Goal: Transaction & Acquisition: Book appointment/travel/reservation

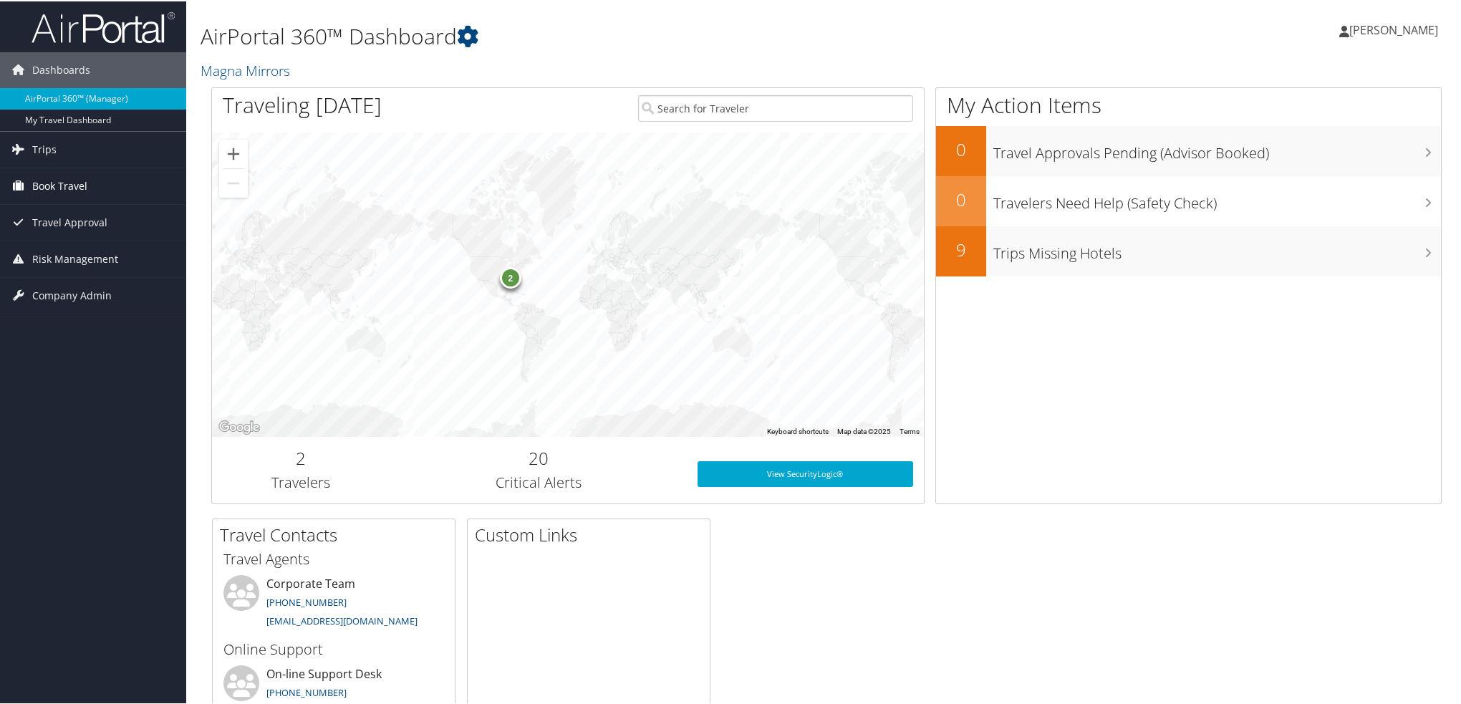
click at [46, 188] on span "Book Travel" at bounding box center [59, 185] width 55 height 36
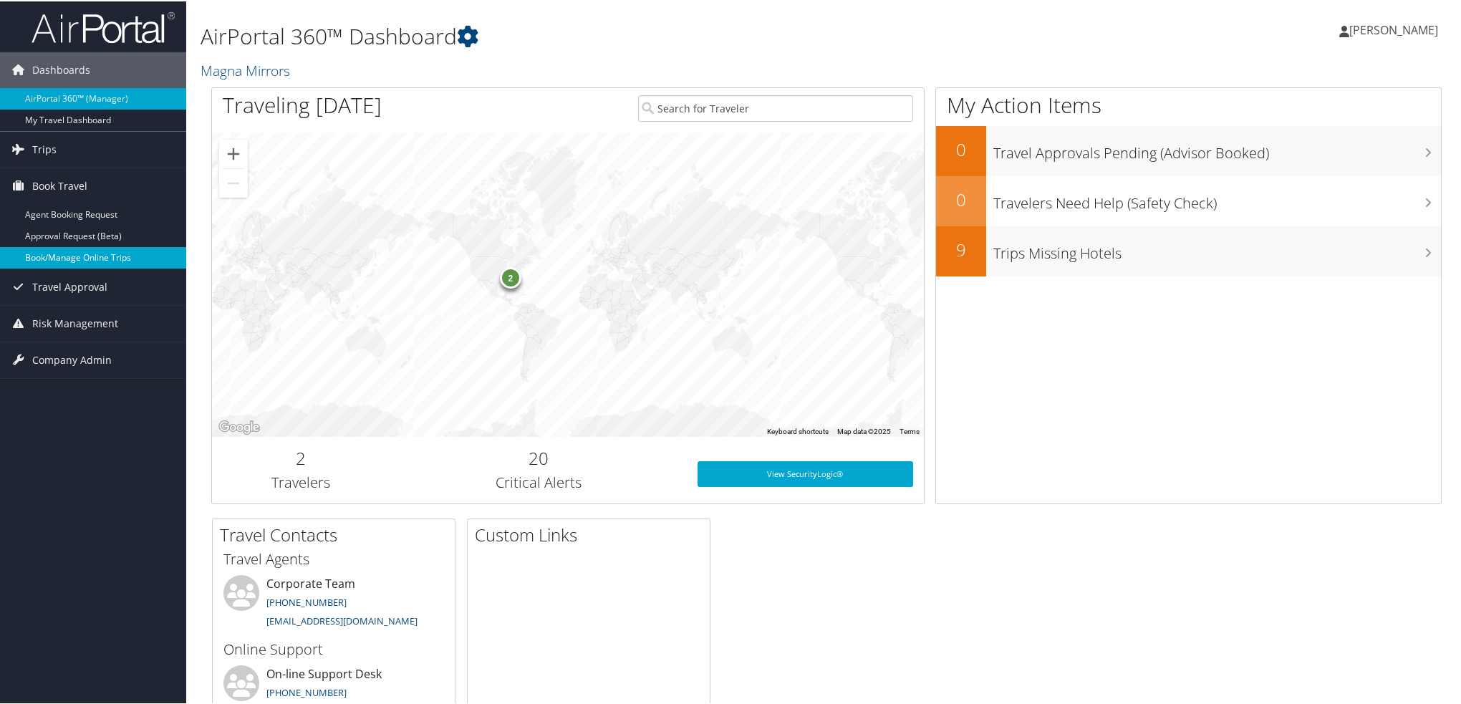
click at [80, 263] on link "Book/Manage Online Trips" at bounding box center [93, 256] width 186 height 21
